Goal: Task Accomplishment & Management: Complete application form

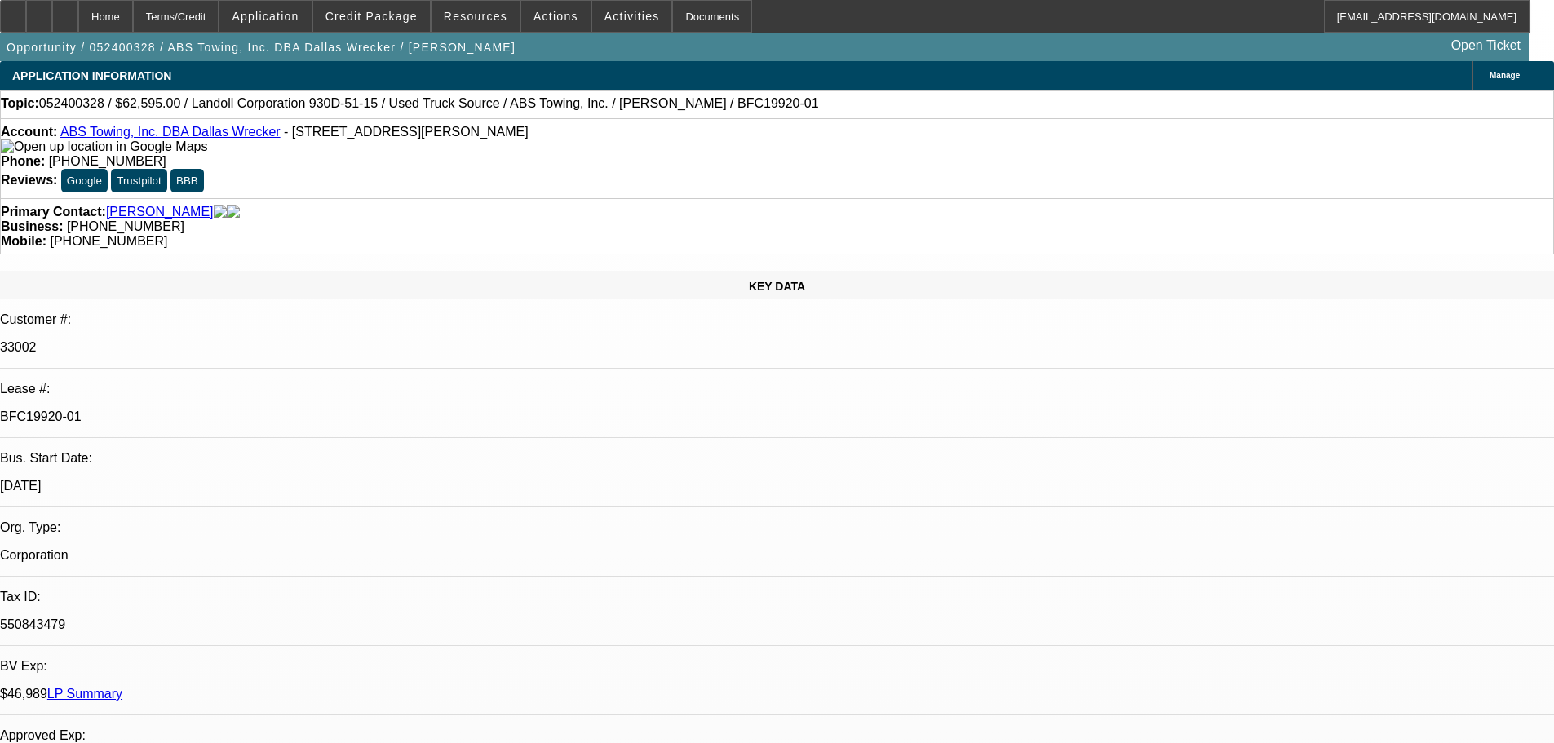
select select "0"
select select "6"
select select "0"
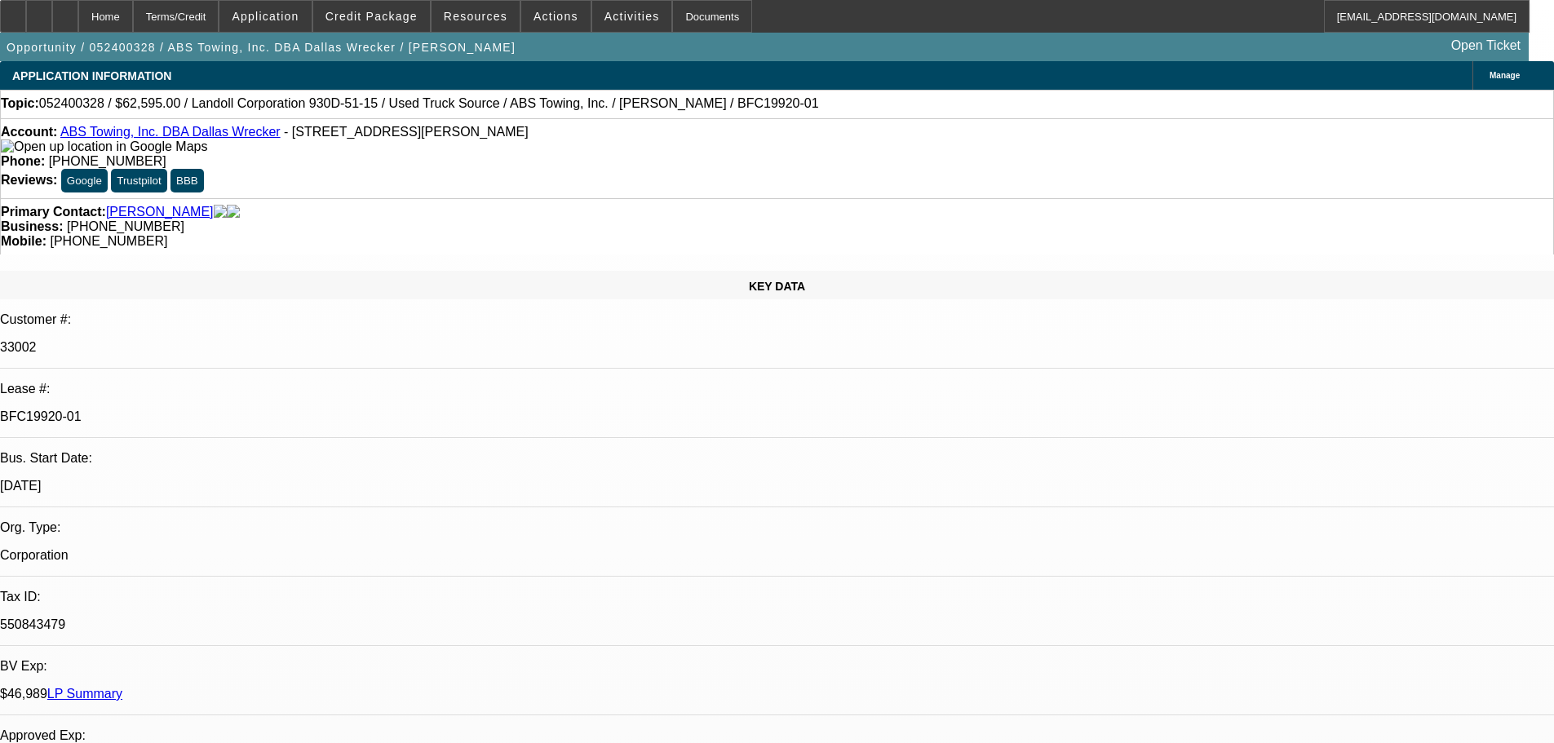
select select "0"
select select "6"
select select "0"
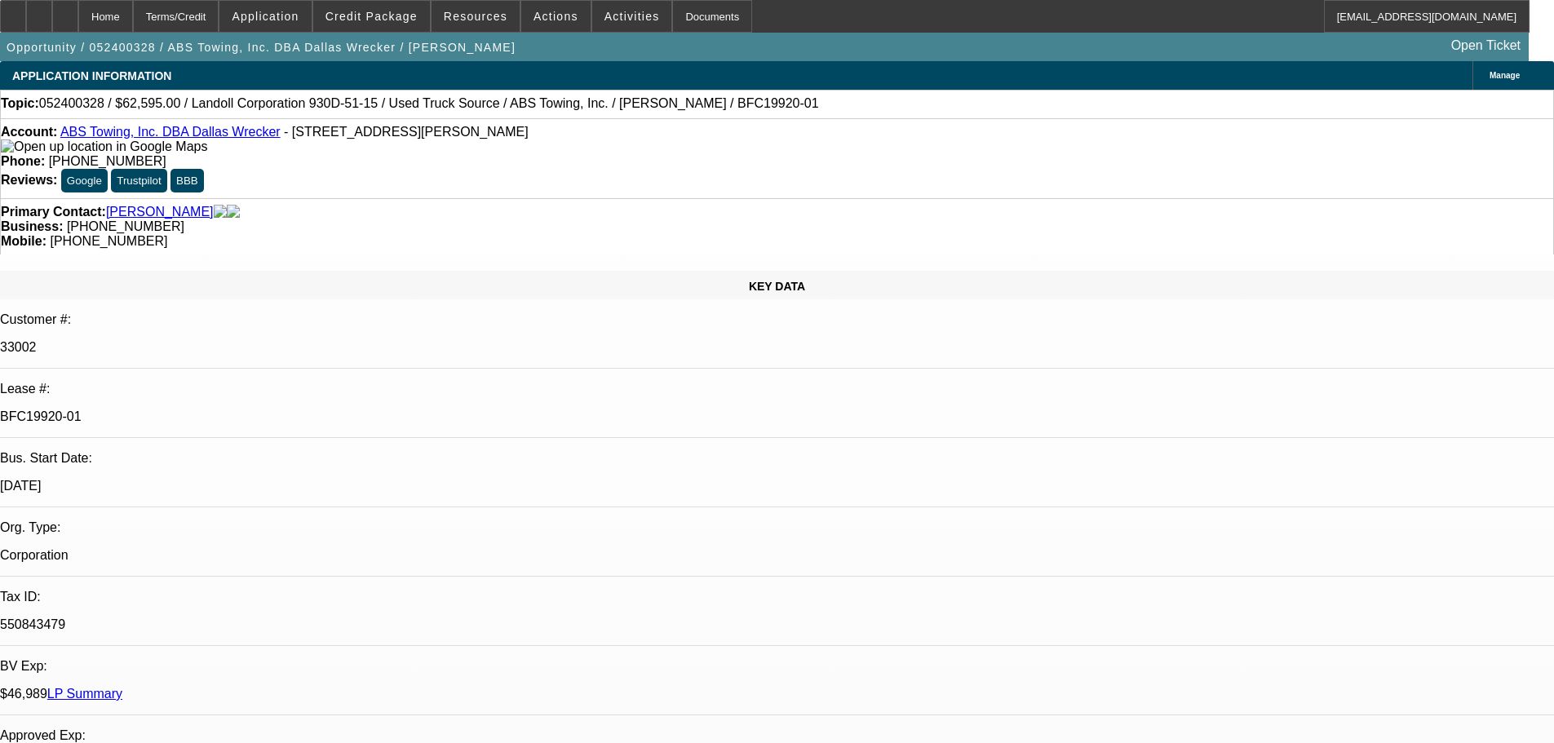
select select "0"
select select "6"
select select "0"
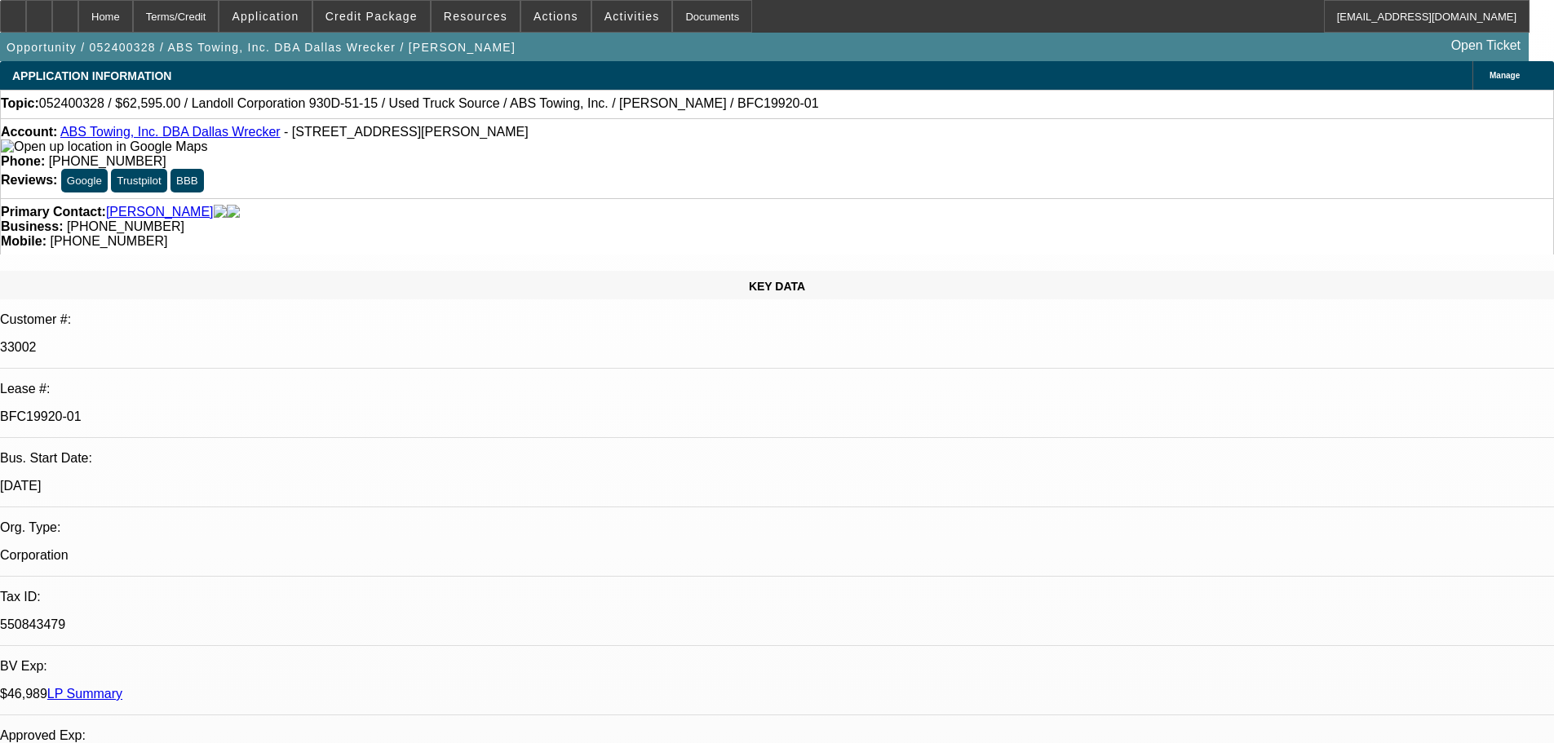
select select "6"
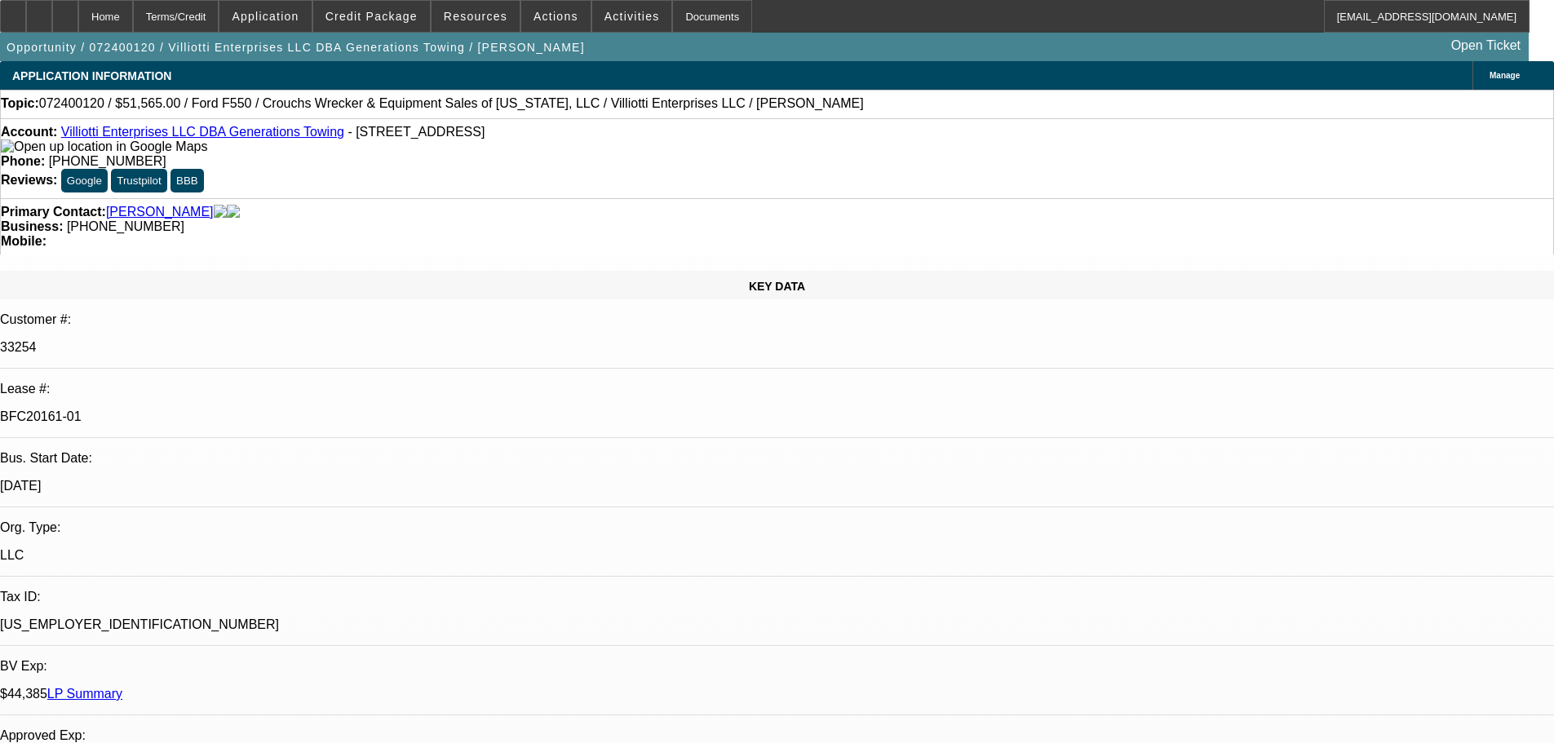
select select "0"
select select "2"
select select "0"
select select "6"
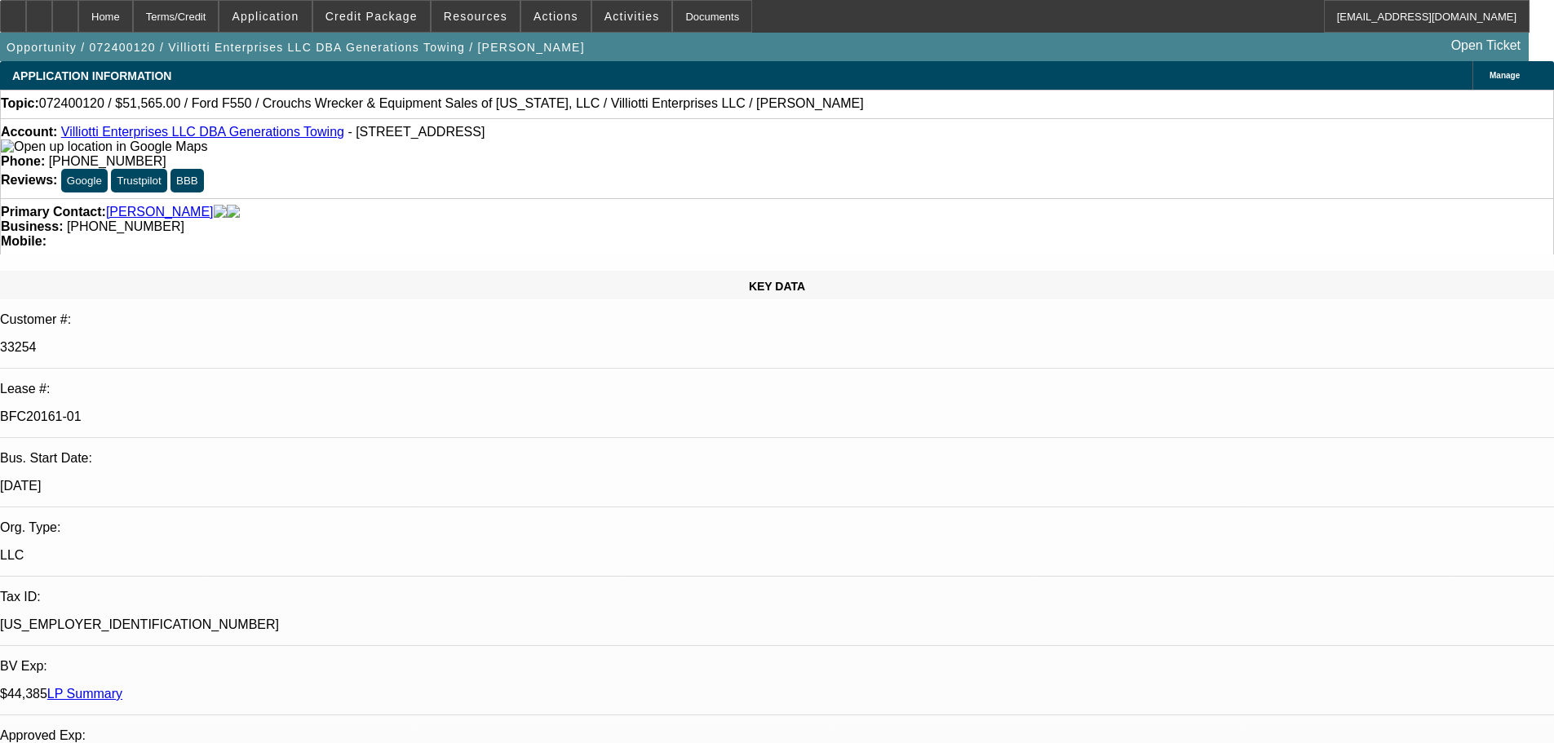
select select "0"
select select "2"
select select "0"
select select "6"
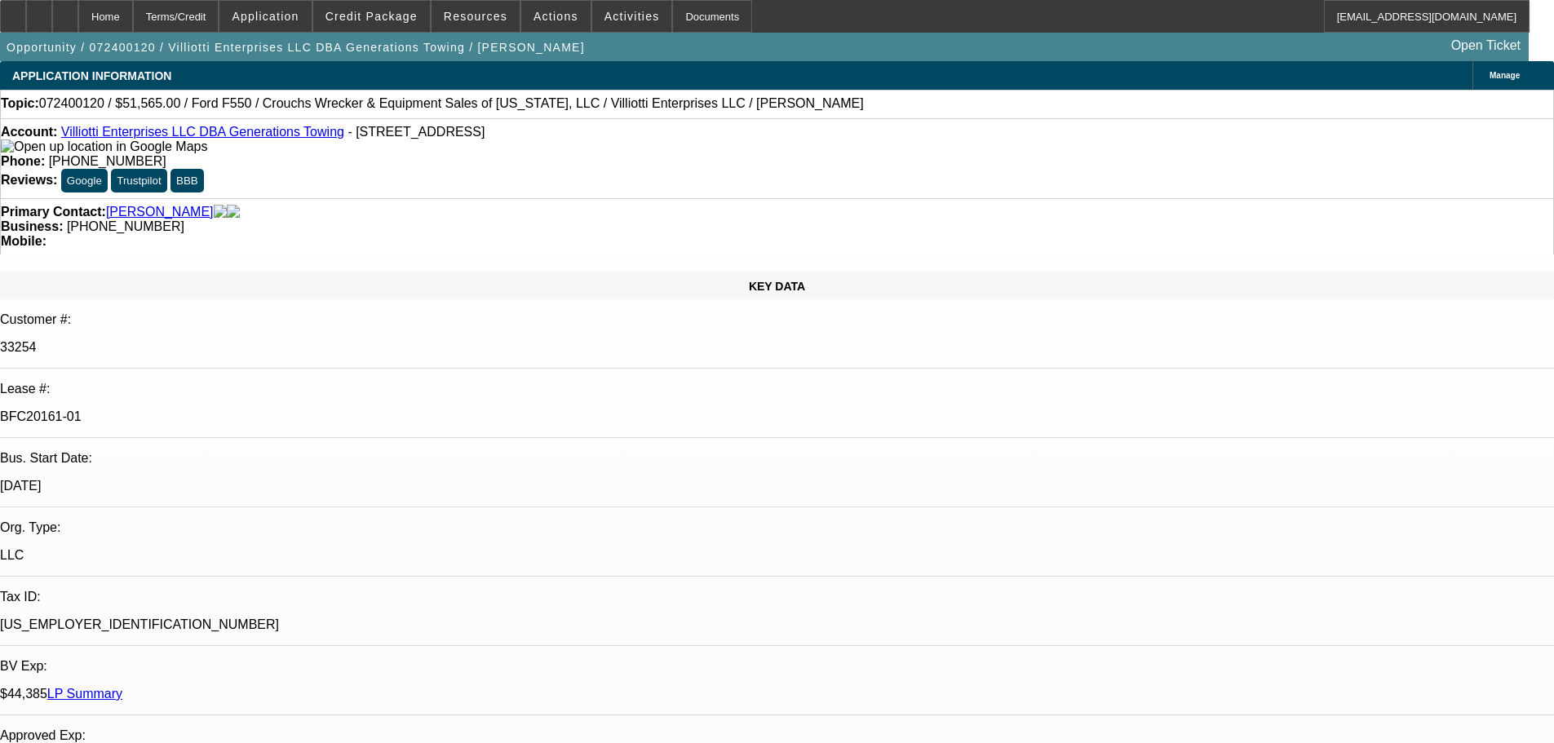
select select "0"
select select "2"
select select "0"
select select "6"
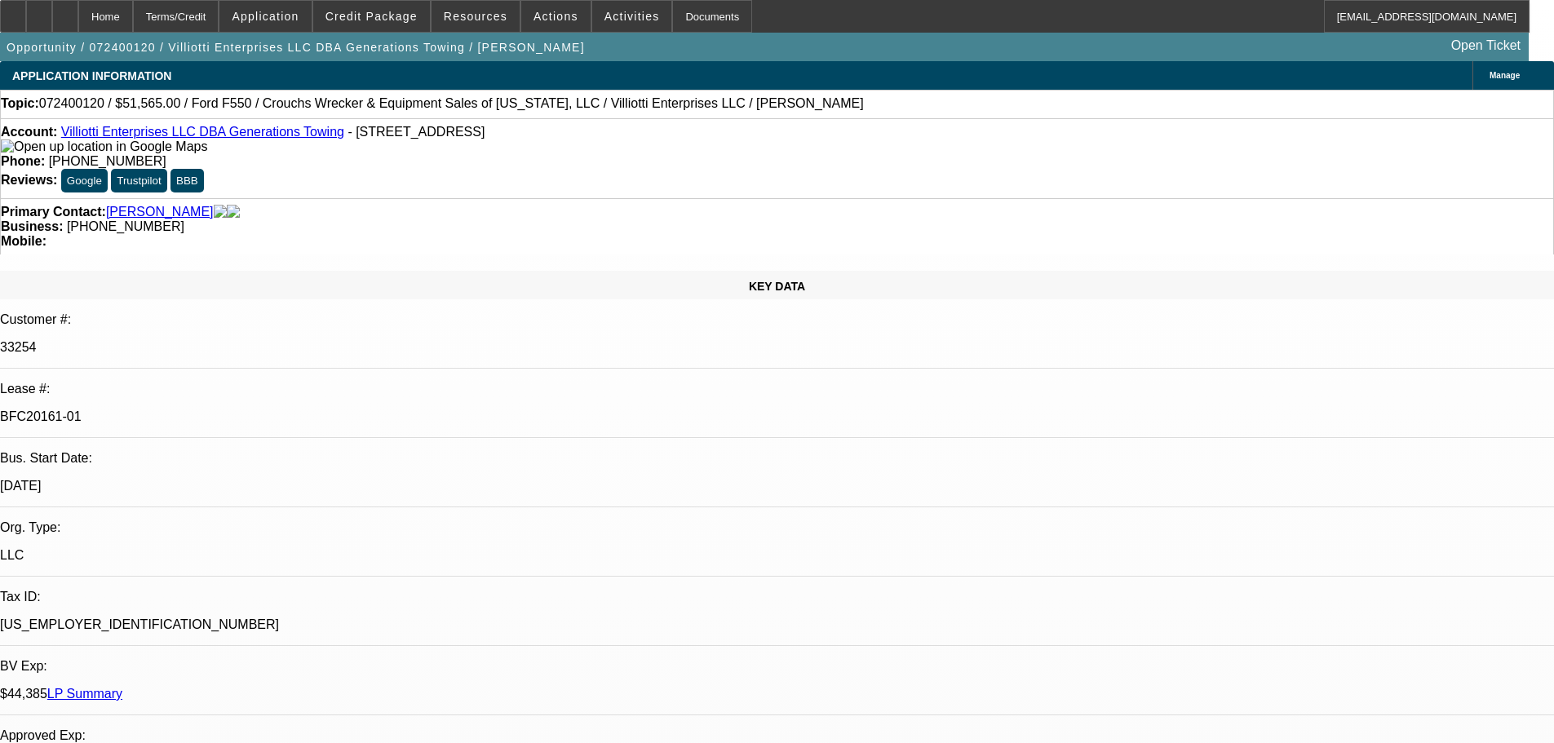
select select "0"
select select "2"
select select "0.1"
select select "4"
